Goal: Task Accomplishment & Management: Use online tool/utility

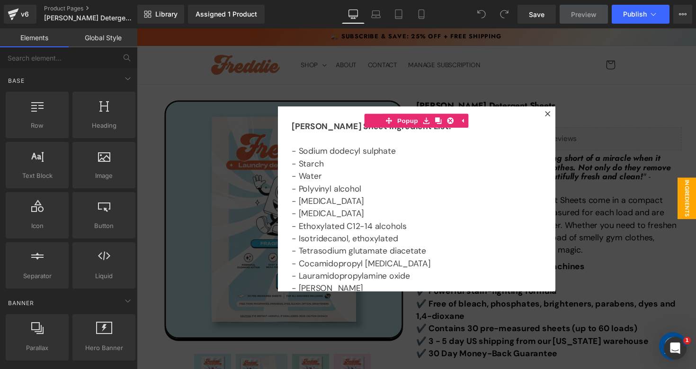
click at [236, 135] on div at bounding box center [423, 202] width 573 height 349
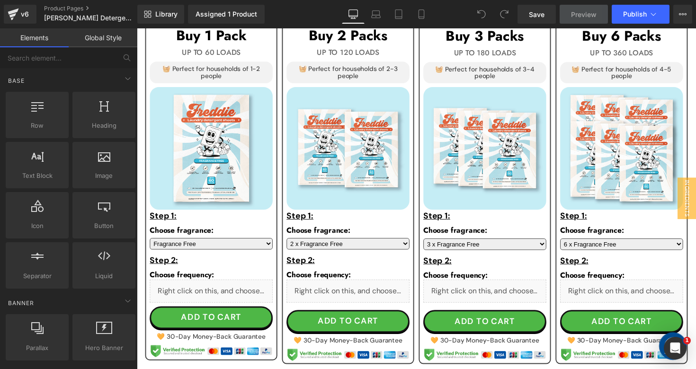
scroll to position [675, 0]
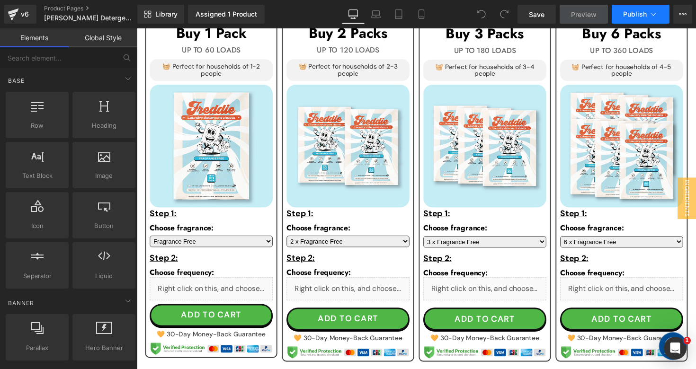
click at [651, 16] on icon at bounding box center [653, 13] width 9 height 9
click at [677, 13] on button "View Live Page View with current Template Save Template to Library Schedule Pub…" at bounding box center [682, 14] width 19 height 19
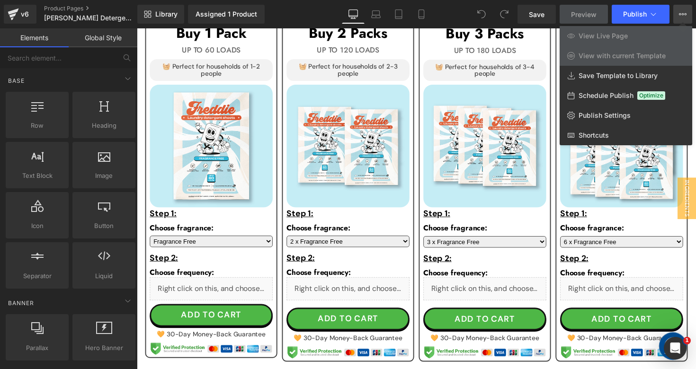
click at [677, 13] on button "View Live Page View with current Template Save Template to Library Schedule Pub…" at bounding box center [682, 14] width 19 height 19
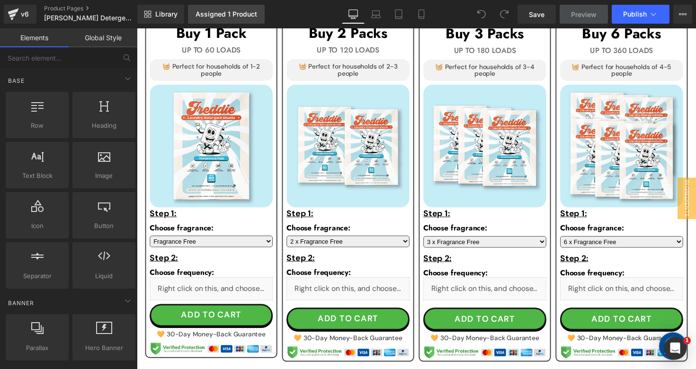
click at [199, 11] on div "Assigned 1 Product" at bounding box center [227, 14] width 62 height 8
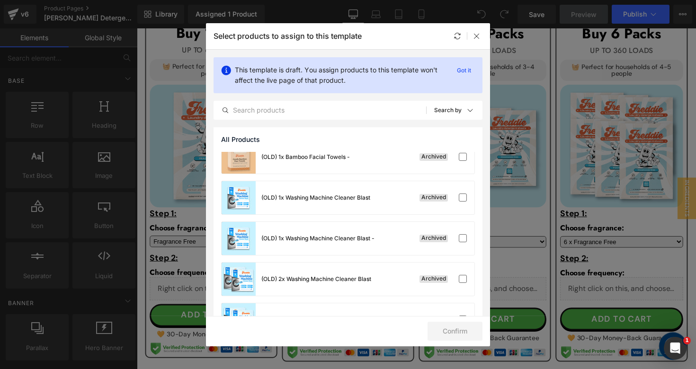
scroll to position [137, 0]
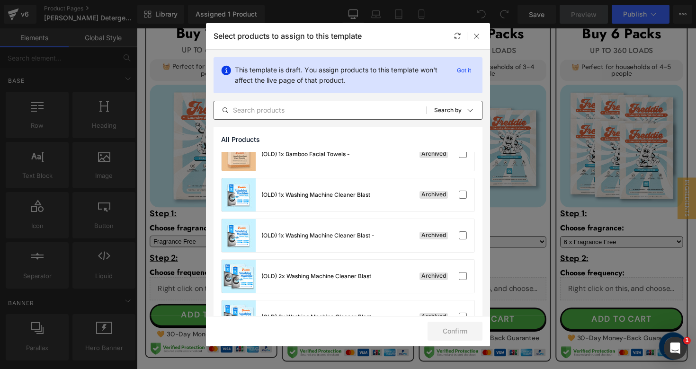
click at [341, 110] on input "text" at bounding box center [320, 110] width 212 height 11
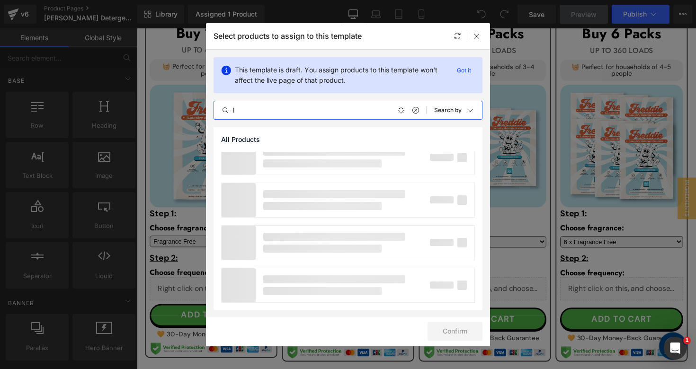
scroll to position [0, 0]
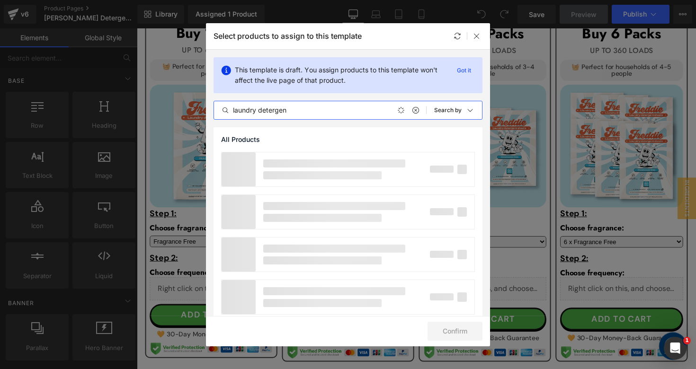
type input "laundry detergent"
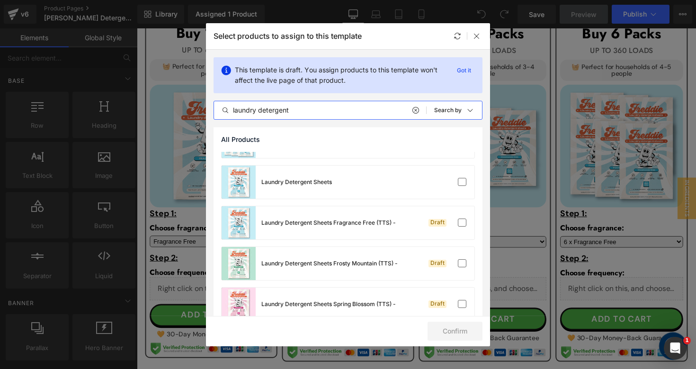
scroll to position [616, 0]
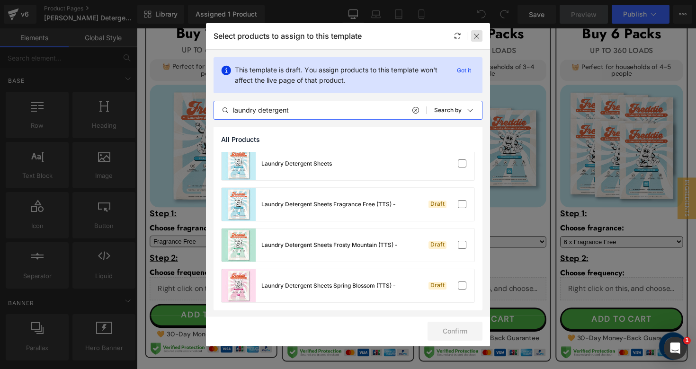
click at [478, 39] on icon at bounding box center [477, 36] width 8 height 8
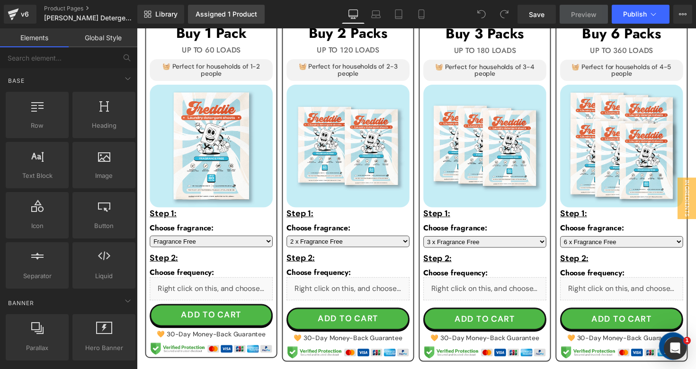
click at [217, 16] on div "Assigned 1 Product" at bounding box center [227, 14] width 62 height 8
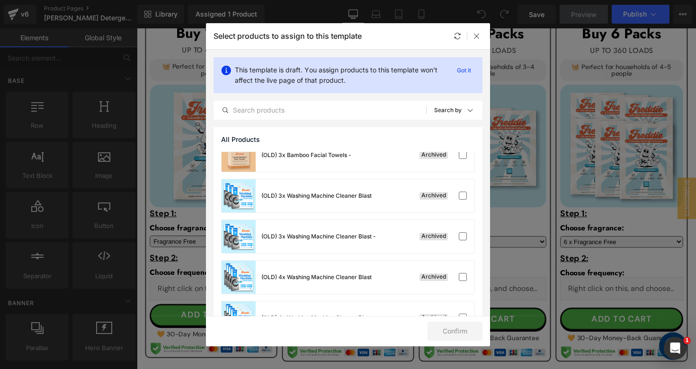
scroll to position [0, 0]
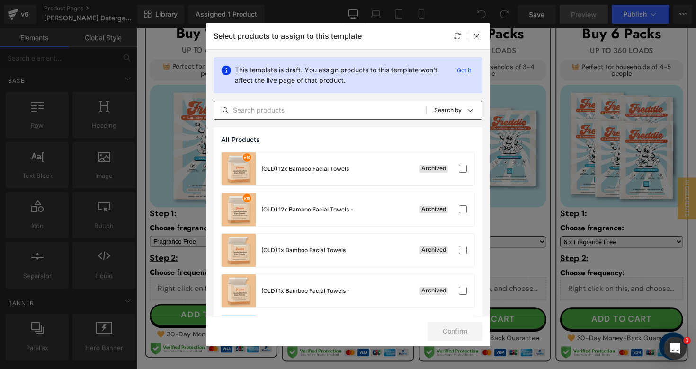
click at [281, 115] on input "text" at bounding box center [320, 110] width 212 height 11
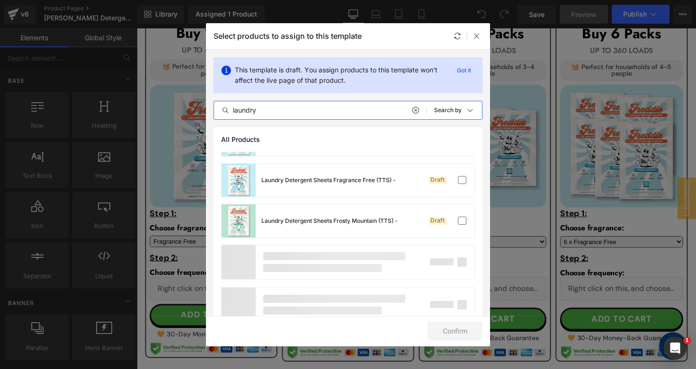
scroll to position [1553, 0]
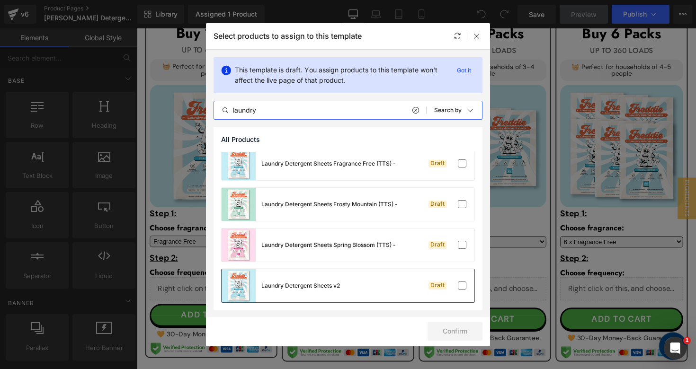
type input "laundry"
click at [342, 294] on div "Laundry Detergent Sheets v2 Draft" at bounding box center [348, 285] width 253 height 33
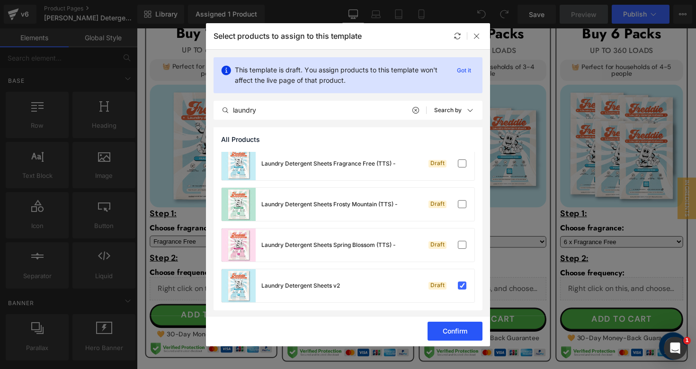
click at [458, 336] on button "Confirm" at bounding box center [455, 331] width 55 height 19
click at [479, 36] on icon at bounding box center [477, 36] width 8 height 8
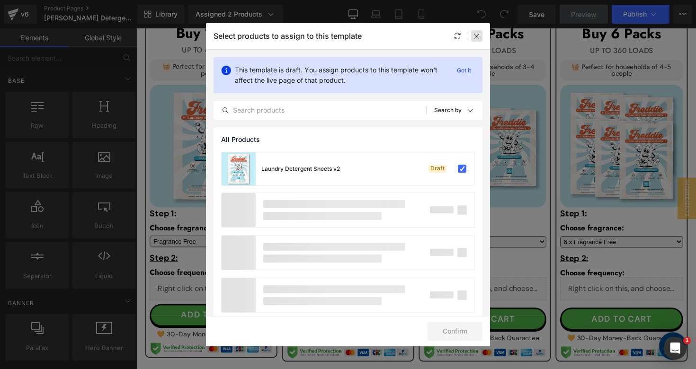
click at [480, 34] on icon at bounding box center [477, 36] width 8 height 8
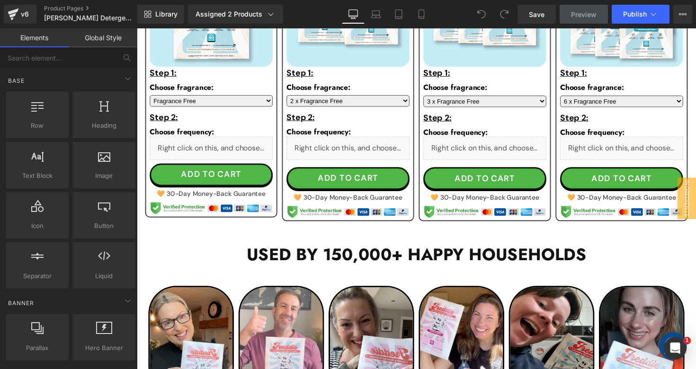
scroll to position [829, 0]
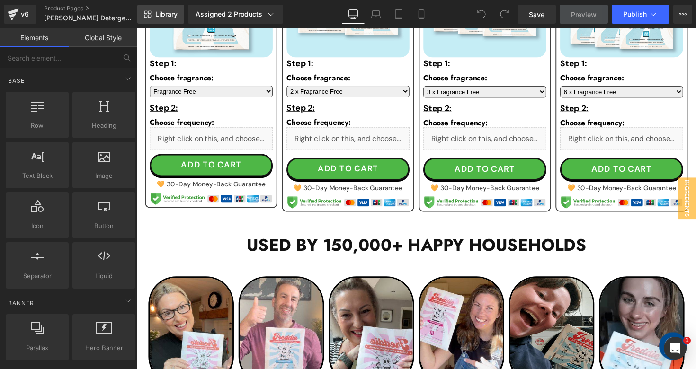
click at [159, 10] on span "Library" at bounding box center [166, 14] width 22 height 9
click at [231, 17] on div "Assigned 2 Products" at bounding box center [236, 13] width 80 height 9
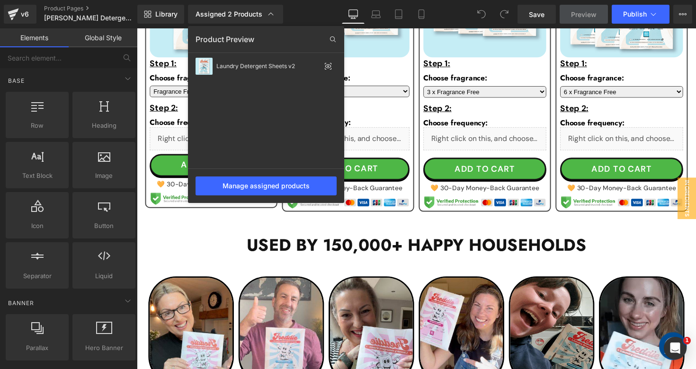
click at [319, 10] on div "Library Assigned 2 Products Product Preview Laundry Detergent Sheets v2 Manage …" at bounding box center [416, 14] width 559 height 19
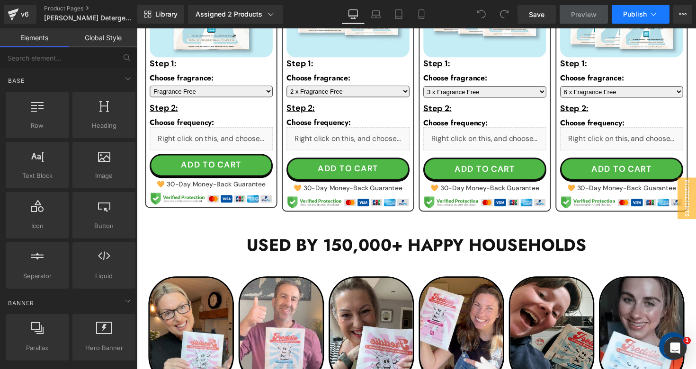
click at [624, 9] on button "Publish" at bounding box center [641, 14] width 58 height 19
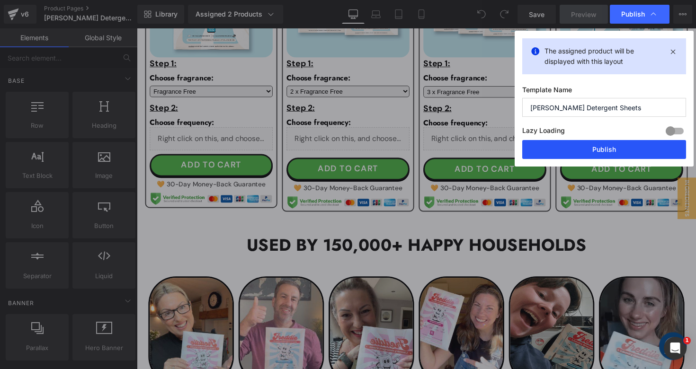
click at [552, 156] on button "Publish" at bounding box center [604, 149] width 164 height 19
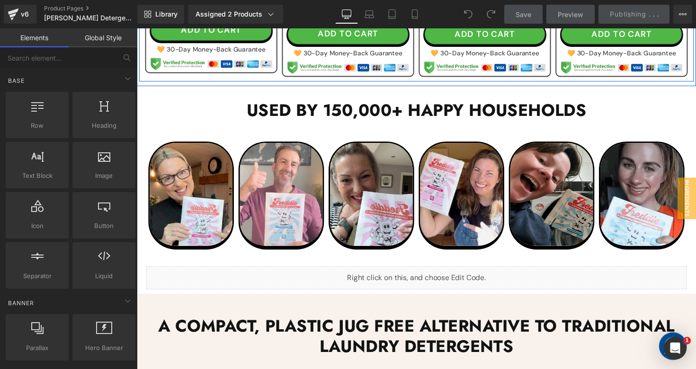
scroll to position [968, 0]
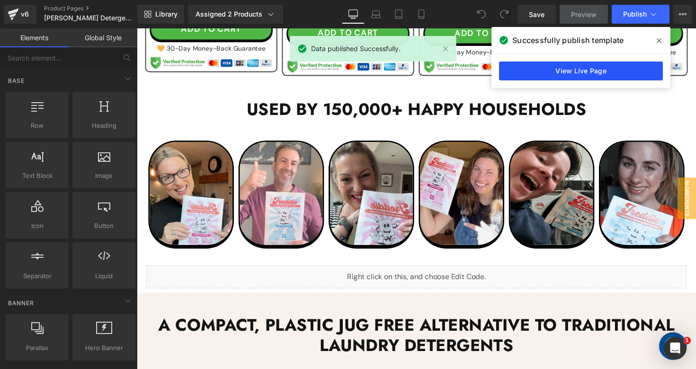
click at [588, 74] on link "View Live Page" at bounding box center [581, 71] width 164 height 19
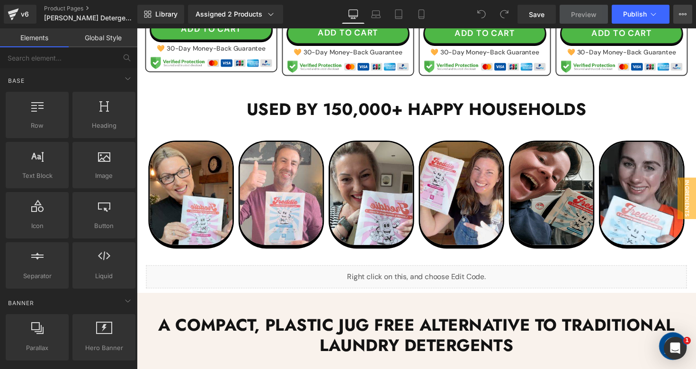
click at [686, 17] on icon at bounding box center [683, 14] width 8 height 8
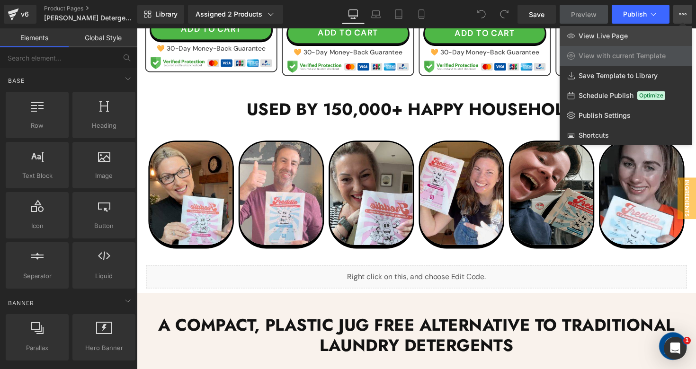
click at [650, 36] on link "View Live Page" at bounding box center [626, 36] width 133 height 20
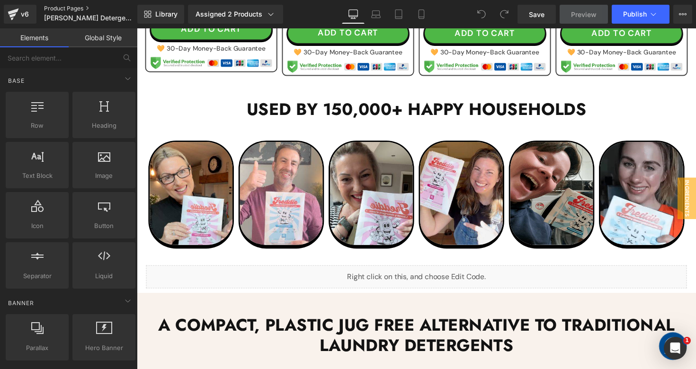
click at [71, 11] on link "Product Pages" at bounding box center [98, 9] width 109 height 8
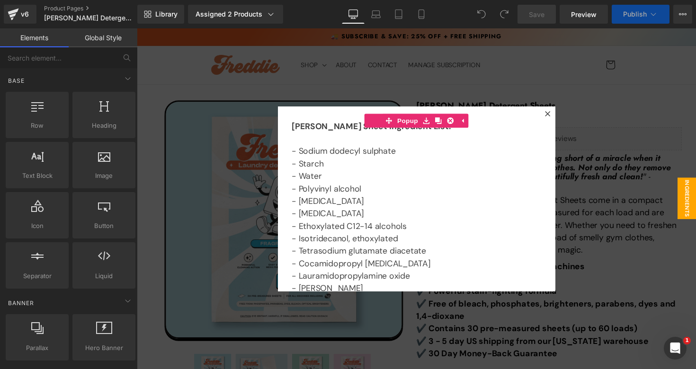
click at [458, 23] on div "Library Assigned 2 Products Product Preview Laundry Detergent Sheets v2 Manage …" at bounding box center [416, 14] width 559 height 19
click at [446, 15] on div "Library Assigned 2 Products Product Preview Laundry Detergent Sheets v2 Manage …" at bounding box center [416, 14] width 559 height 19
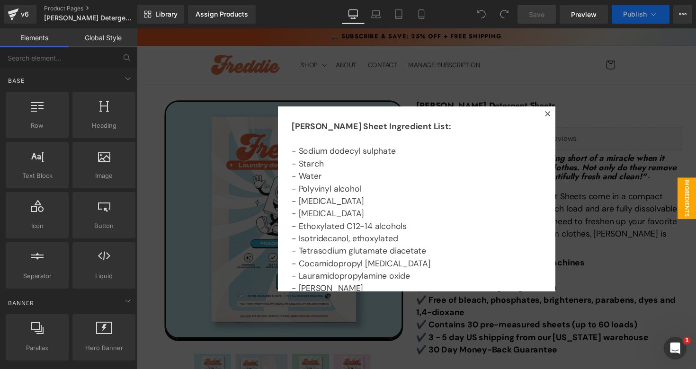
click at [601, 138] on div at bounding box center [423, 202] width 573 height 349
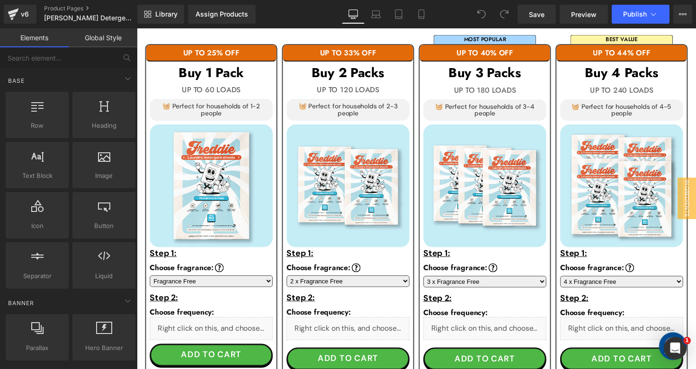
scroll to position [665, 0]
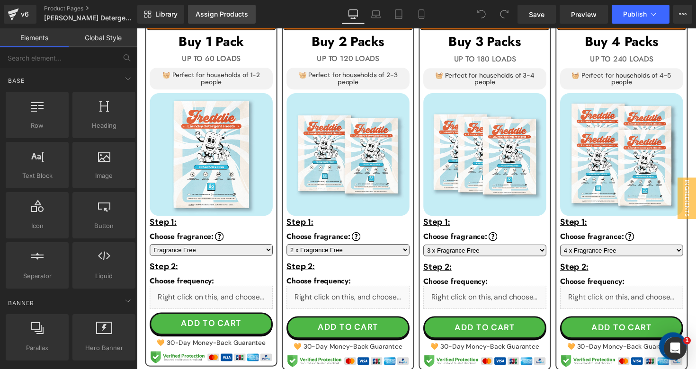
click at [208, 16] on div "Assign Products" at bounding box center [222, 14] width 53 height 8
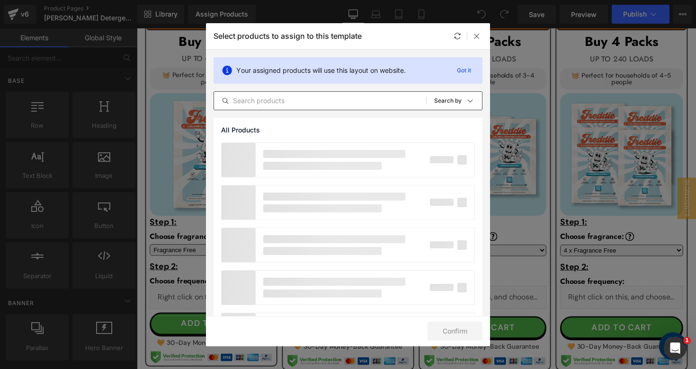
click at [342, 102] on input "text" at bounding box center [320, 100] width 212 height 11
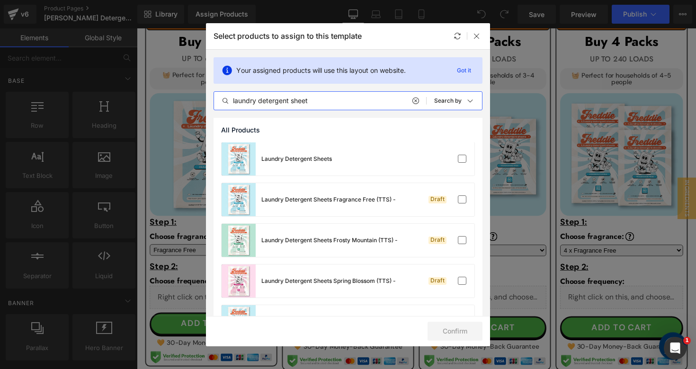
scroll to position [1462, 0]
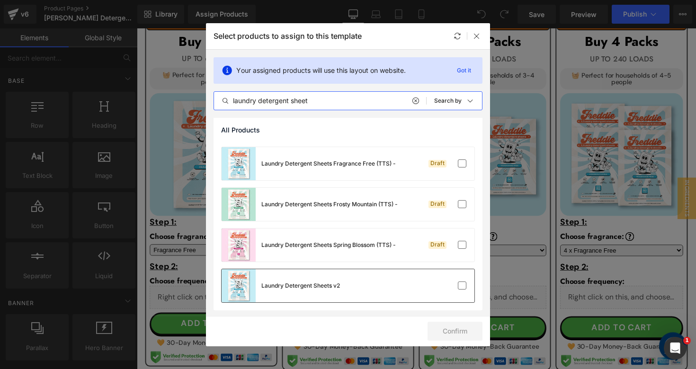
type input "laundry detergent sheet"
click at [318, 286] on div "Laundry Detergent Sheets v2" at bounding box center [300, 286] width 79 height 9
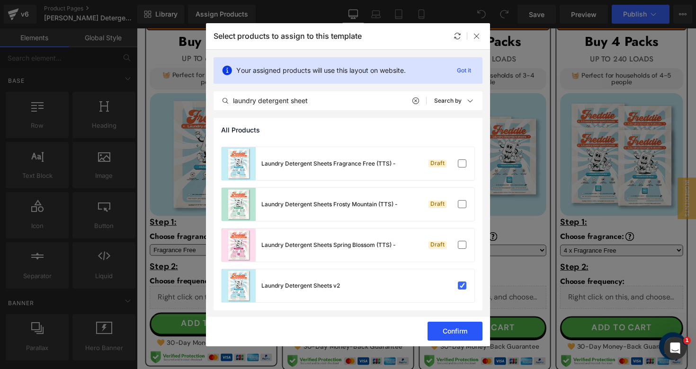
click at [447, 332] on button "Confirm" at bounding box center [455, 331] width 55 height 19
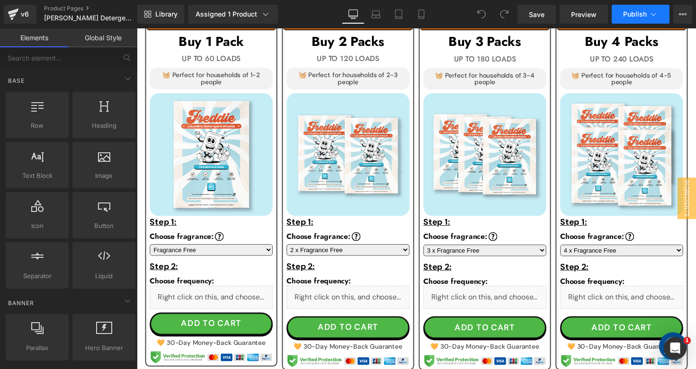
click at [645, 20] on button "Publish" at bounding box center [641, 14] width 58 height 19
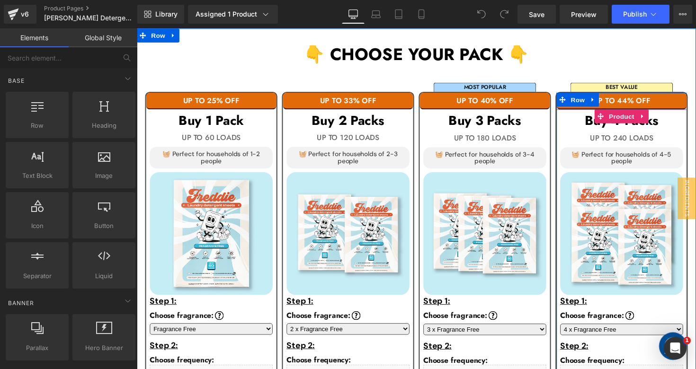
scroll to position [580, 0]
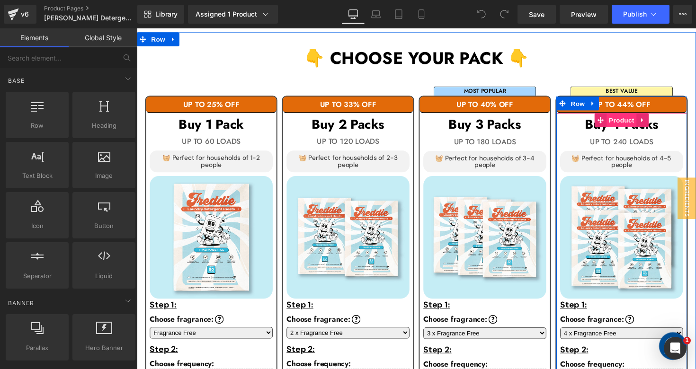
click at [633, 123] on span "Product" at bounding box center [633, 123] width 31 height 14
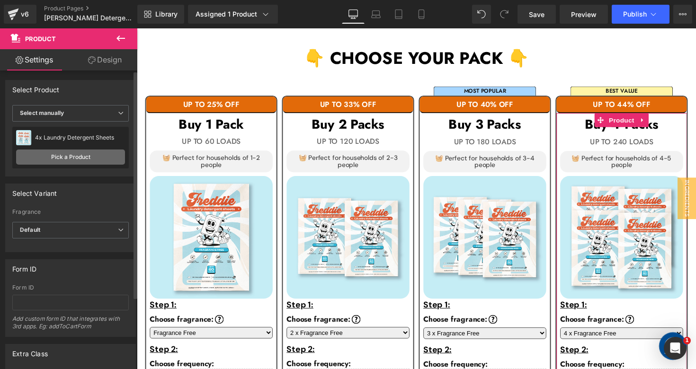
click at [62, 154] on link "Pick a Product" at bounding box center [70, 157] width 109 height 15
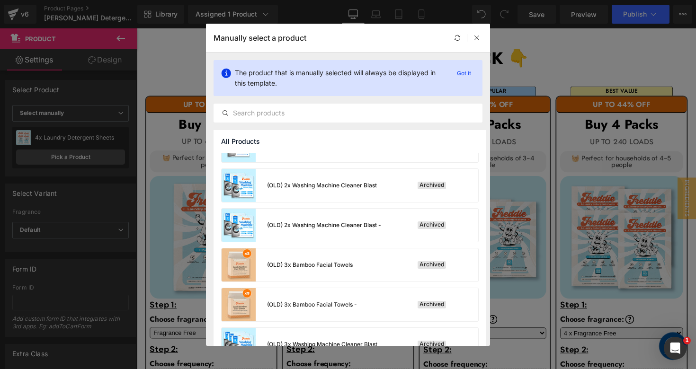
scroll to position [265, 0]
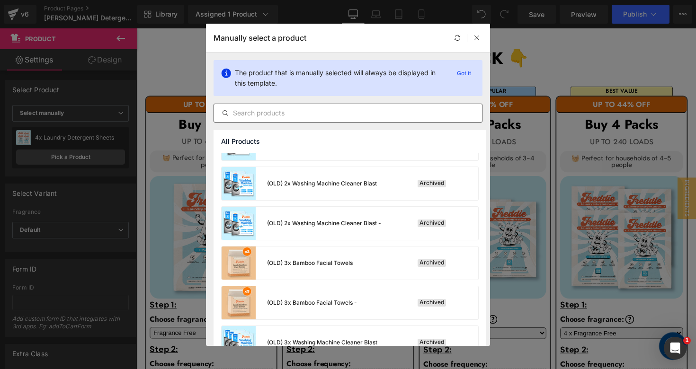
click at [314, 112] on input "text" at bounding box center [348, 112] width 268 height 11
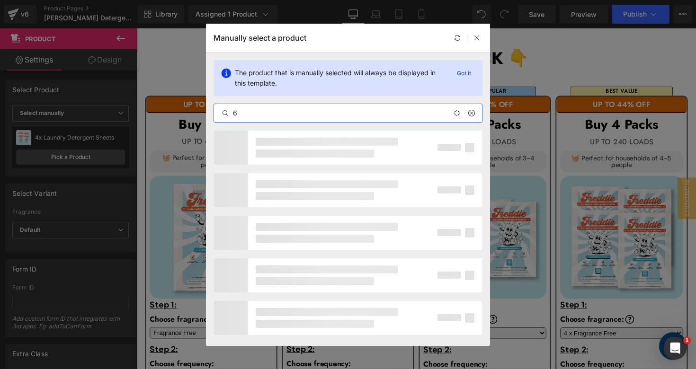
type input "6x"
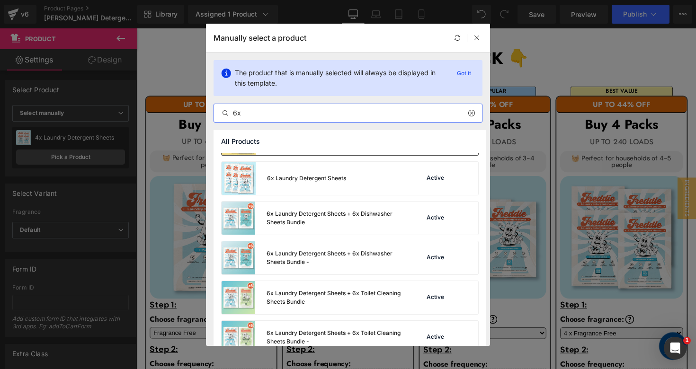
scroll to position [509, 0]
click at [319, 187] on div "6x Laundry Detergent Sheets" at bounding box center [284, 177] width 125 height 33
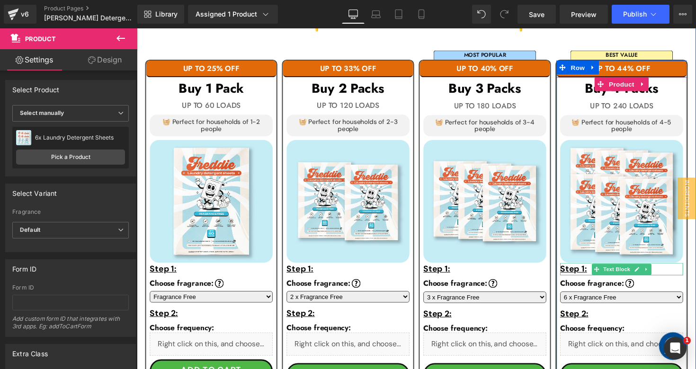
scroll to position [635, 0]
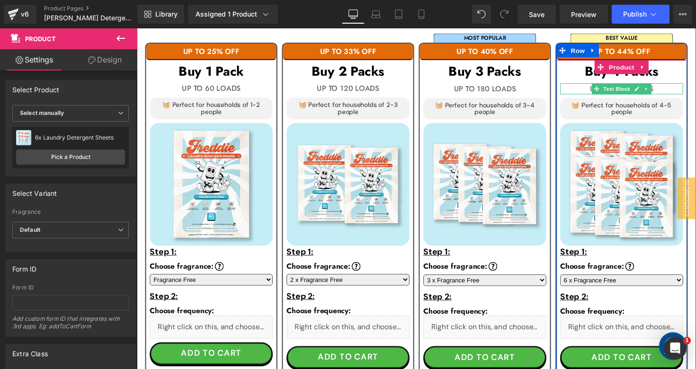
click at [677, 89] on p "UP TO 240 LOADS" at bounding box center [634, 90] width 126 height 11
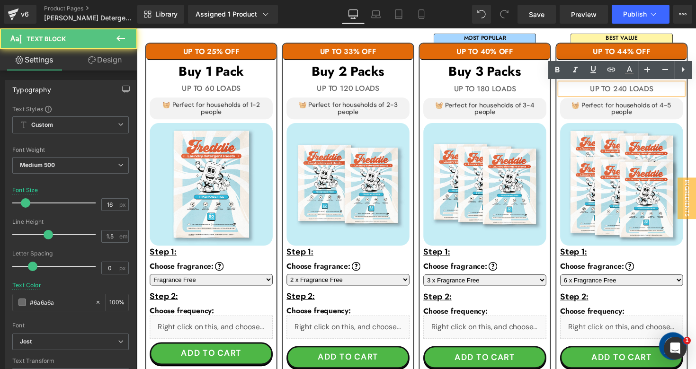
click at [636, 91] on p "UP TO 240 LOADS" at bounding box center [634, 90] width 126 height 11
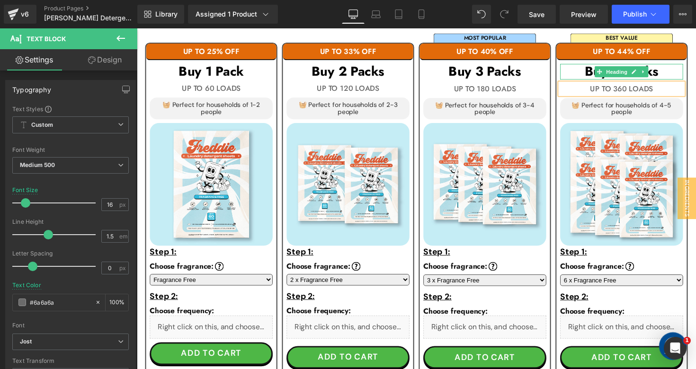
click at [594, 76] on h3 "Buy 4 Packs" at bounding box center [634, 73] width 126 height 16
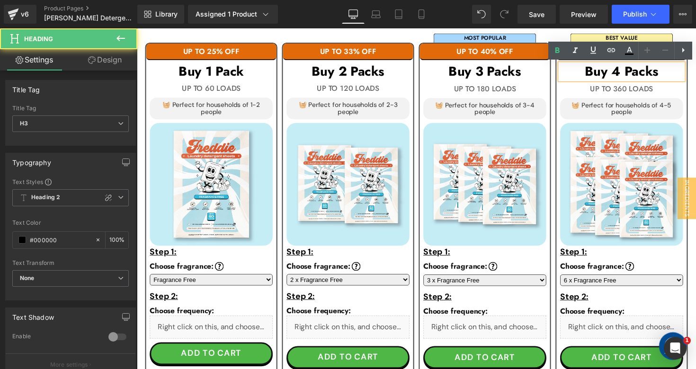
click at [634, 74] on h3 "Buy 4 Packs" at bounding box center [634, 73] width 126 height 16
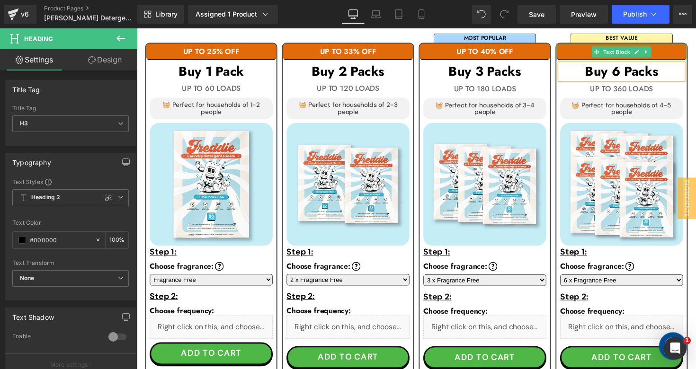
click at [679, 56] on p "UP TO 44% OFF" at bounding box center [634, 52] width 134 height 9
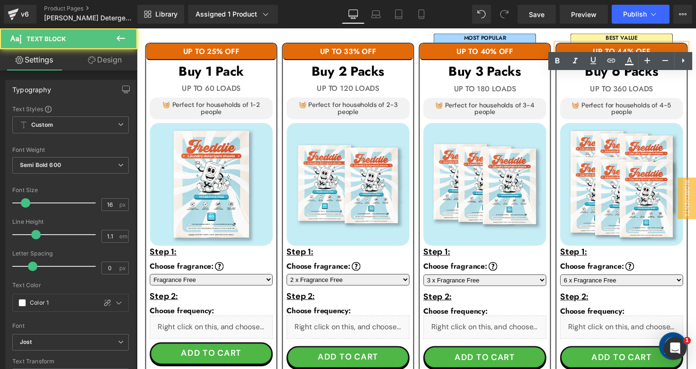
click at [637, 48] on p "UP TO 44% OFF" at bounding box center [634, 52] width 134 height 9
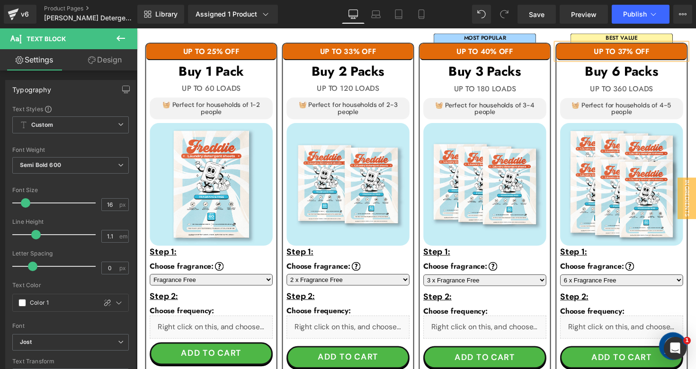
click at [452, 14] on div "Library Assigned 1 Product Product Preview Laundry Detergent Sheets v2 Manage a…" at bounding box center [416, 14] width 559 height 19
click at [633, 19] on button "Publish" at bounding box center [641, 14] width 58 height 19
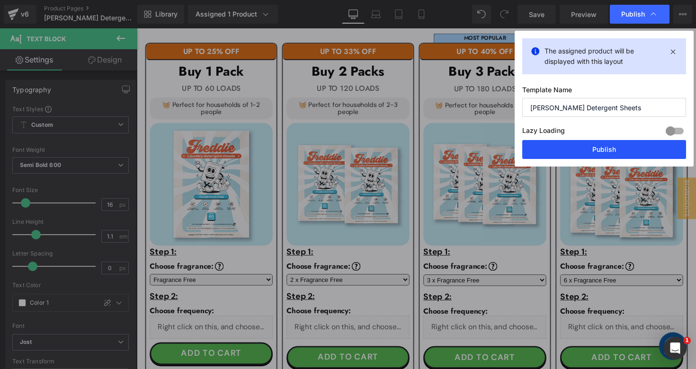
click at [567, 145] on button "Publish" at bounding box center [604, 149] width 164 height 19
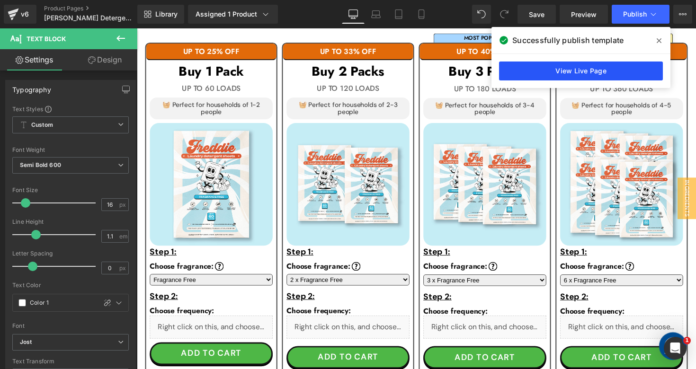
click at [557, 65] on link "View Live Page" at bounding box center [581, 71] width 164 height 19
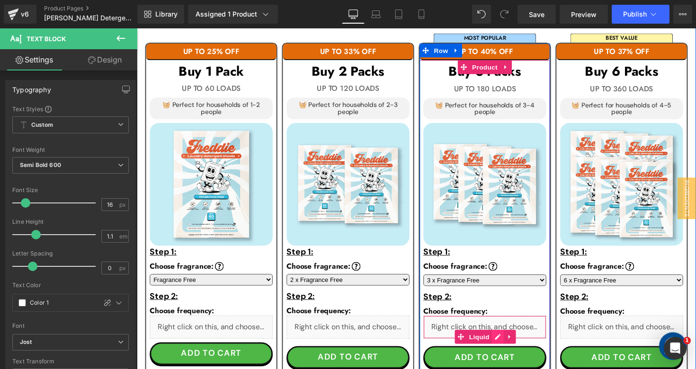
click at [506, 341] on div "Liquid" at bounding box center [493, 335] width 126 height 24
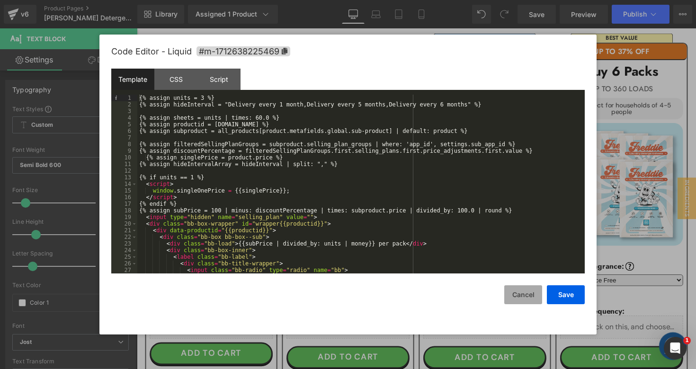
click at [528, 296] on button "Cancel" at bounding box center [523, 295] width 38 height 19
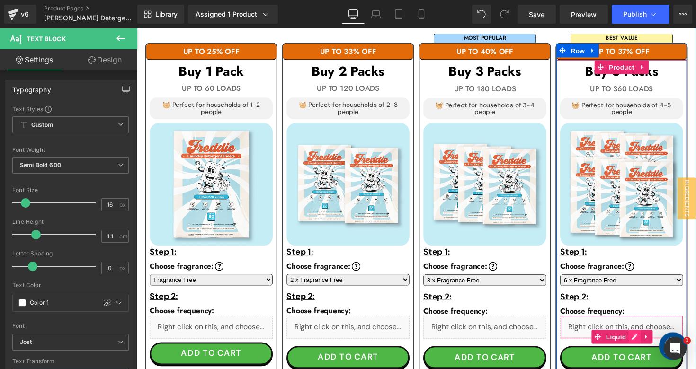
click at [646, 346] on div "Liquid" at bounding box center [634, 335] width 126 height 24
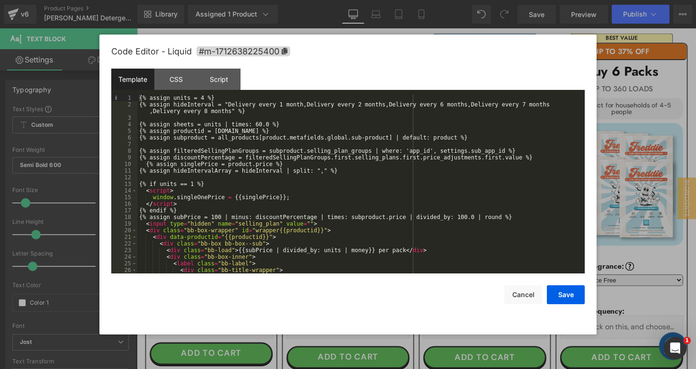
click at [286, 107] on div "{% assign units = 4 %} {% assign hideInterval = "Delivery every 1 month,Deliver…" at bounding box center [359, 191] width 444 height 192
click at [369, 102] on div "{% assign units = 4 %} {% assign hideInterval = "Delivery every 4 months,Delive…" at bounding box center [359, 191] width 444 height 192
click at [452, 107] on div "{% assign units = 4 %} {% assign hideInterval = "Delivery every 4 months,Delive…" at bounding box center [359, 191] width 444 height 192
click at [536, 104] on div "{% assign units = 4 %} {% assign hideInterval = "Delivery every 4 months,Delive…" at bounding box center [359, 191] width 444 height 192
click at [208, 111] on div "{% assign units = 4 %} {% assign hideInterval = "Delivery every 4 months,Delive…" at bounding box center [359, 191] width 444 height 192
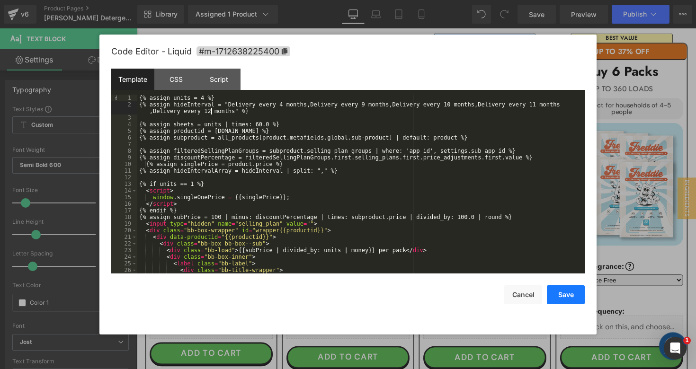
click at [571, 300] on button "Save" at bounding box center [566, 295] width 38 height 19
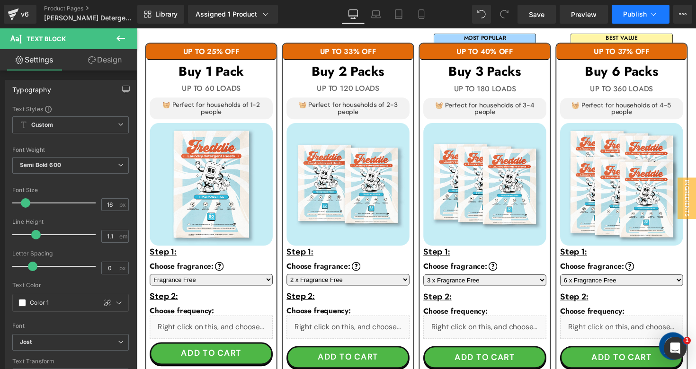
click at [626, 9] on button "Publish" at bounding box center [641, 14] width 58 height 19
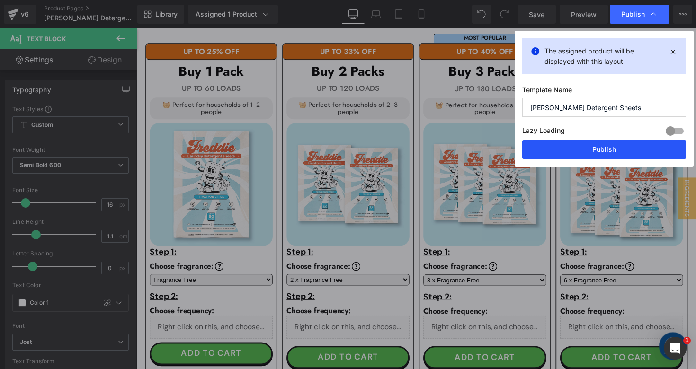
click at [582, 145] on button "Publish" at bounding box center [604, 149] width 164 height 19
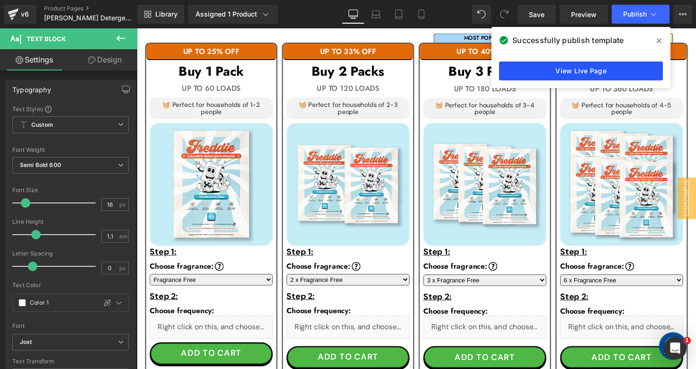
click at [548, 71] on link "View Live Page" at bounding box center [581, 71] width 164 height 19
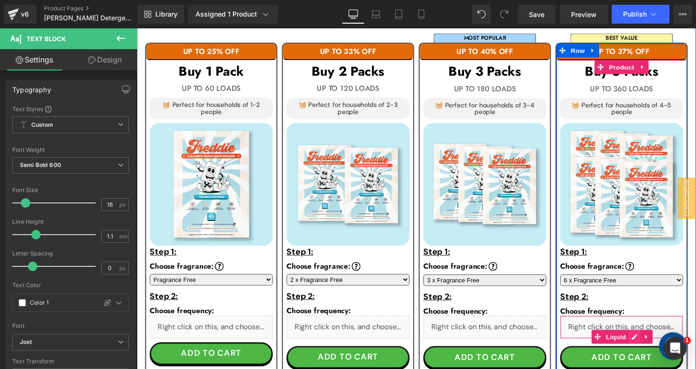
click at [644, 339] on div "Liquid" at bounding box center [634, 335] width 126 height 24
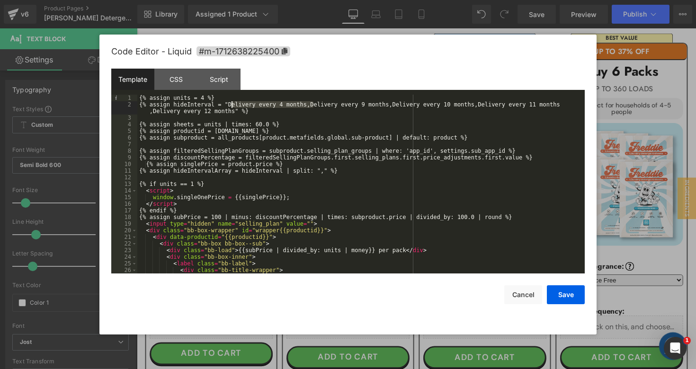
drag, startPoint x: 313, startPoint y: 106, endPoint x: 231, endPoint y: 105, distance: 81.9
click at [231, 105] on div "{% assign units = 4 %} {% assign hideInterval = "Delivery every 4 months,Delive…" at bounding box center [359, 191] width 444 height 192
click at [313, 106] on div "{% assign units = 4 %} {% assign hideInterval = "Delivery every 4 months,Delive…" at bounding box center [359, 191] width 444 height 192
paste textarea
click at [368, 105] on div "{% assign units = 4 %} {% assign hideInterval = "Delivery every 4 months,Delive…" at bounding box center [359, 191] width 444 height 192
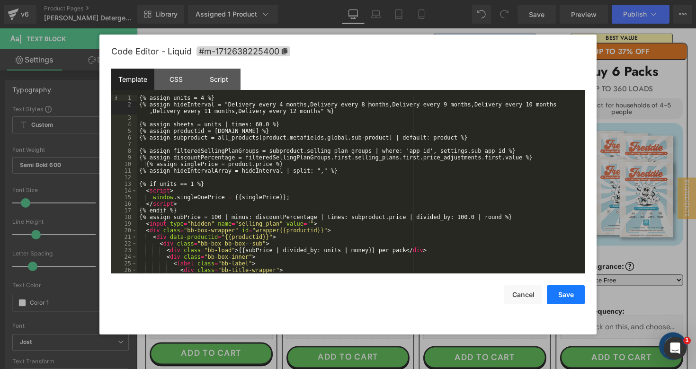
click at [565, 297] on button "Save" at bounding box center [566, 295] width 38 height 19
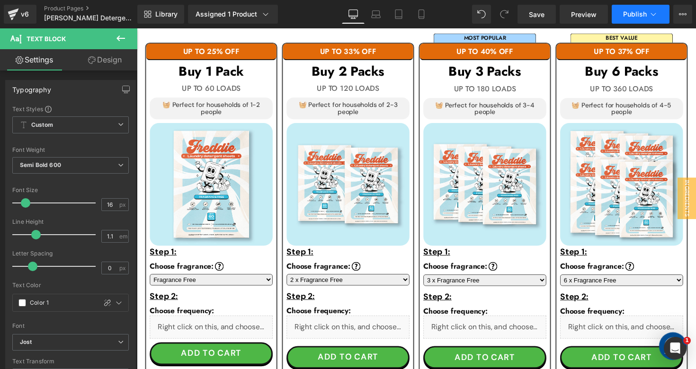
click at [621, 16] on button "Publish" at bounding box center [641, 14] width 58 height 19
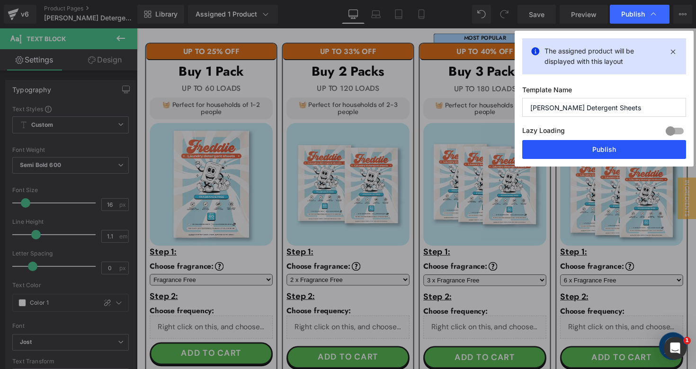
click at [576, 148] on button "Publish" at bounding box center [604, 149] width 164 height 19
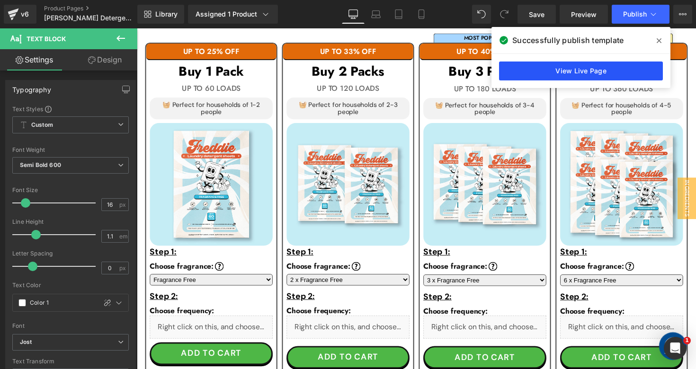
click at [546, 64] on link "View Live Page" at bounding box center [581, 71] width 164 height 19
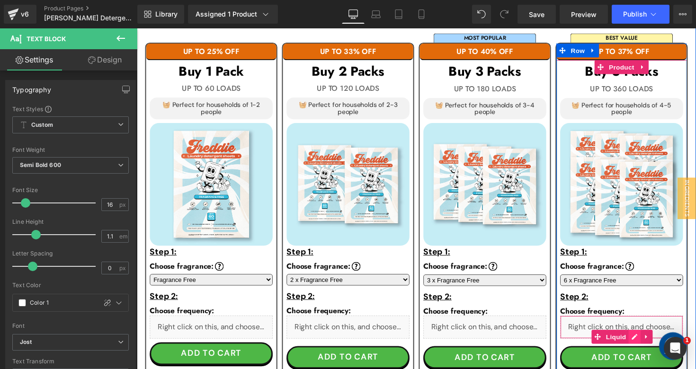
click at [645, 344] on div "Liquid" at bounding box center [634, 335] width 126 height 24
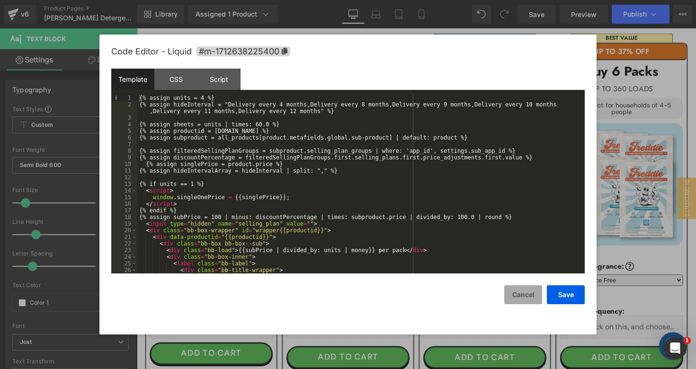
click at [522, 295] on button "Cancel" at bounding box center [523, 295] width 38 height 19
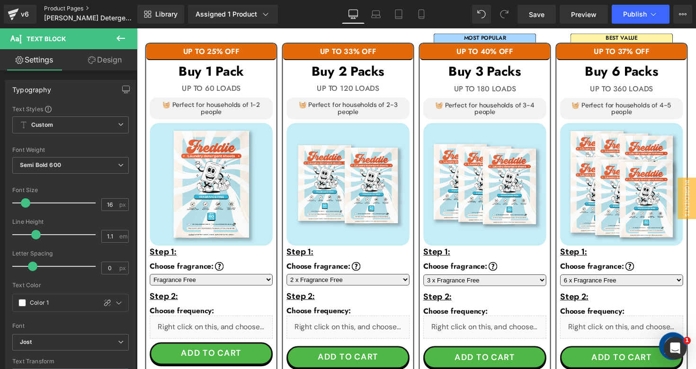
click at [72, 7] on link "Product Pages" at bounding box center [98, 9] width 109 height 8
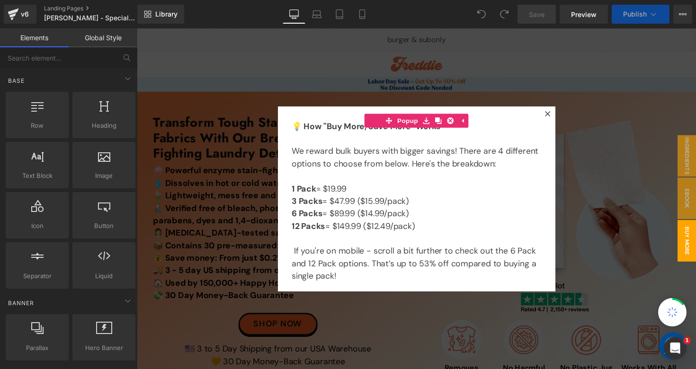
click at [653, 268] on div at bounding box center [423, 202] width 573 height 349
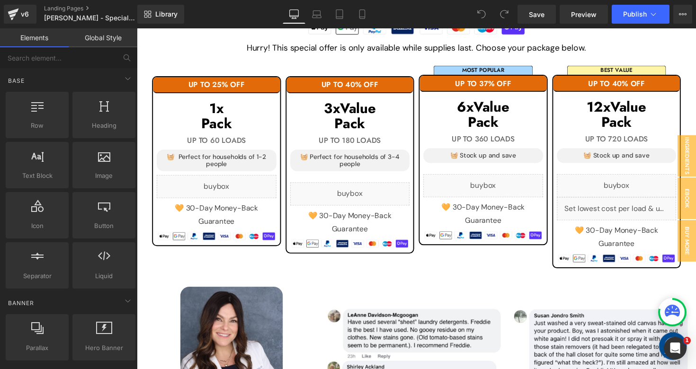
scroll to position [978, 0]
